Goal: Information Seeking & Learning: Learn about a topic

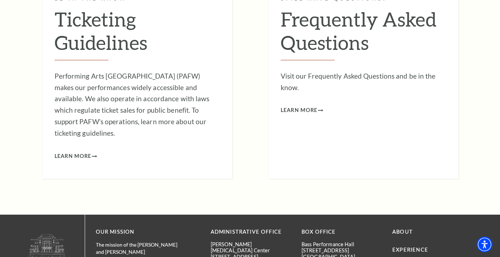
scroll to position [976, 0]
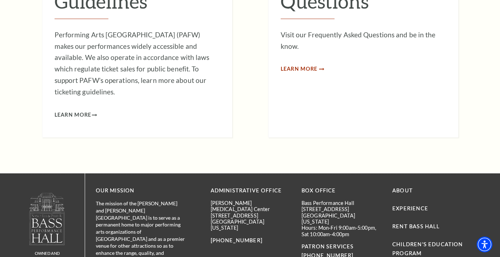
click at [309, 67] on span "Learn More" at bounding box center [299, 69] width 37 height 9
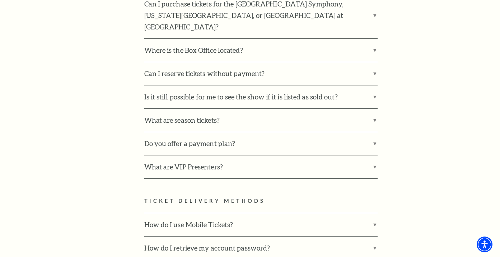
scroll to position [333, 0]
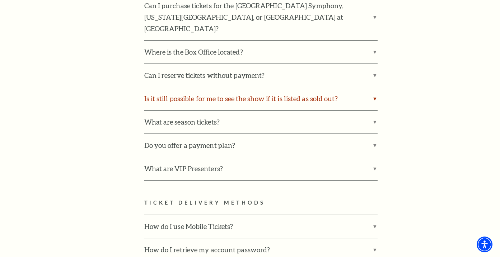
click at [312, 89] on label "Is it still possible for me to see the show if it is listed as sold out?" at bounding box center [260, 98] width 233 height 23
click at [0, 0] on input "Is it still possible for me to see the show if it is listed as sold out?" at bounding box center [0, 0] width 0 height 0
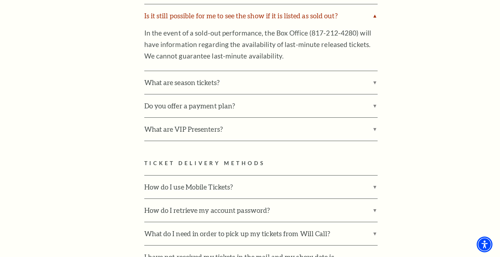
scroll to position [431, 0]
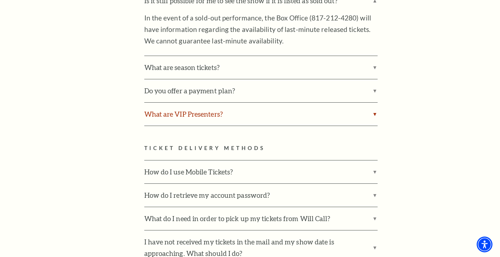
click at [213, 103] on label "What are VIP Presenters?" at bounding box center [260, 114] width 233 height 23
click at [0, 0] on input "What are VIP Presenters?" at bounding box center [0, 0] width 0 height 0
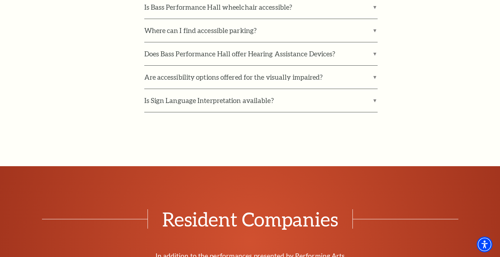
scroll to position [1884, 0]
